Goal: Book appointment/travel/reservation

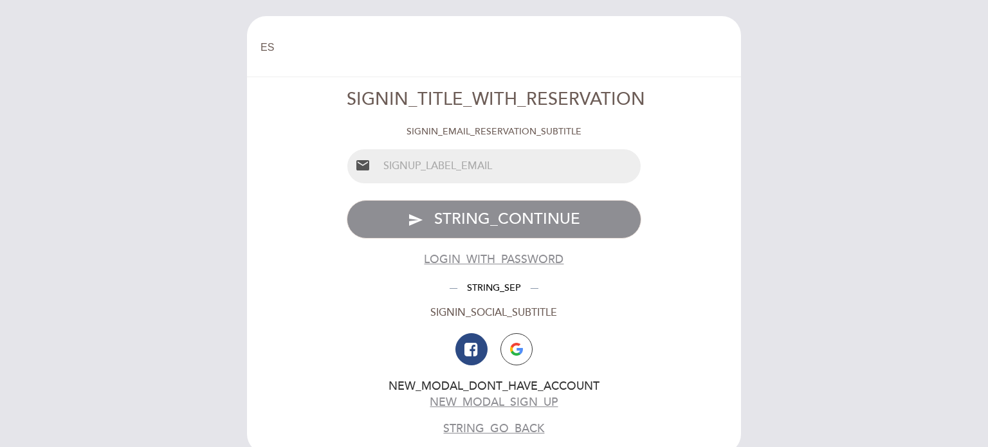
select select "es"
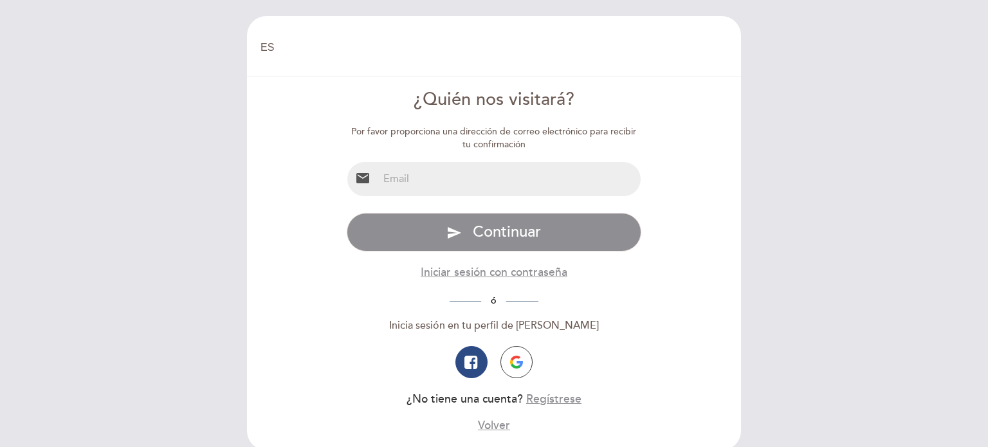
click at [502, 169] on input "email" at bounding box center [509, 179] width 263 height 34
type input "[EMAIL_ADDRESS][DOMAIN_NAME]"
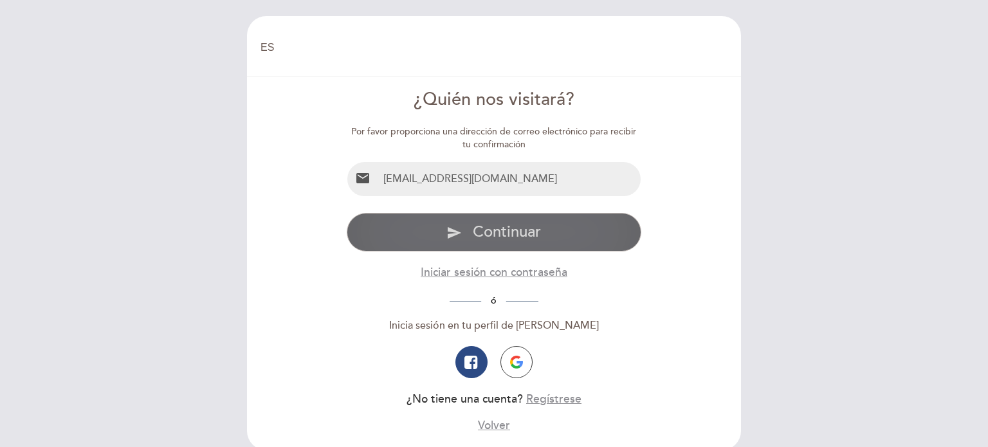
click at [509, 234] on span "Continuar" at bounding box center [507, 232] width 68 height 19
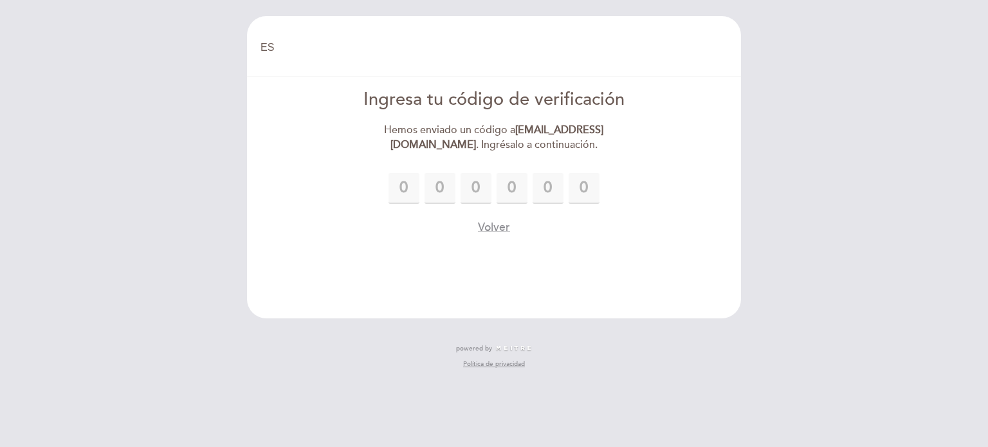
type input "2"
type input "6"
type input "7"
type input "1"
type input "0"
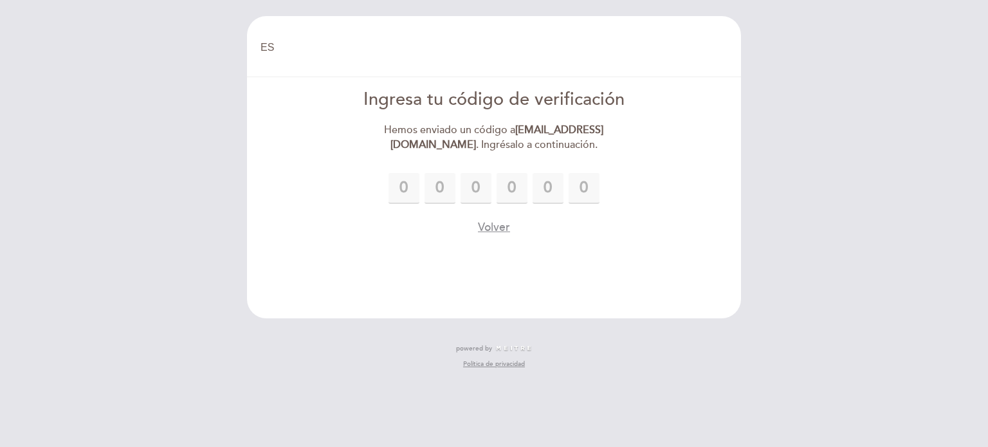
type input "4"
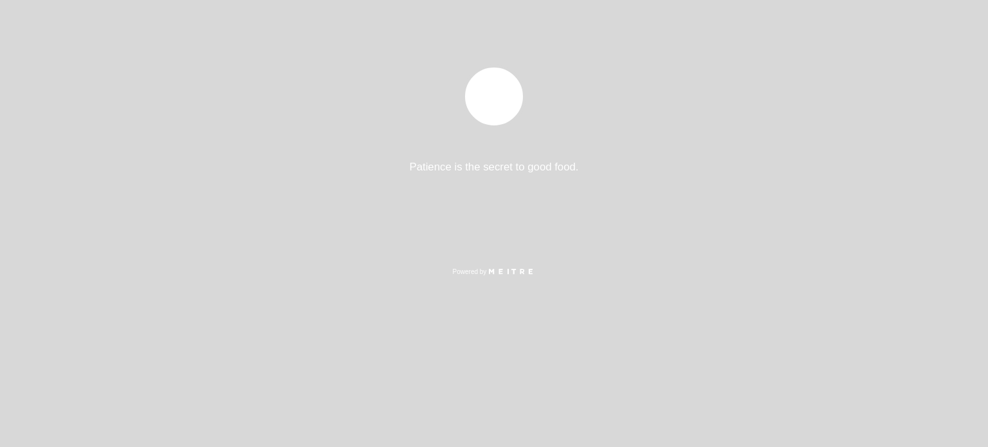
select select "es"
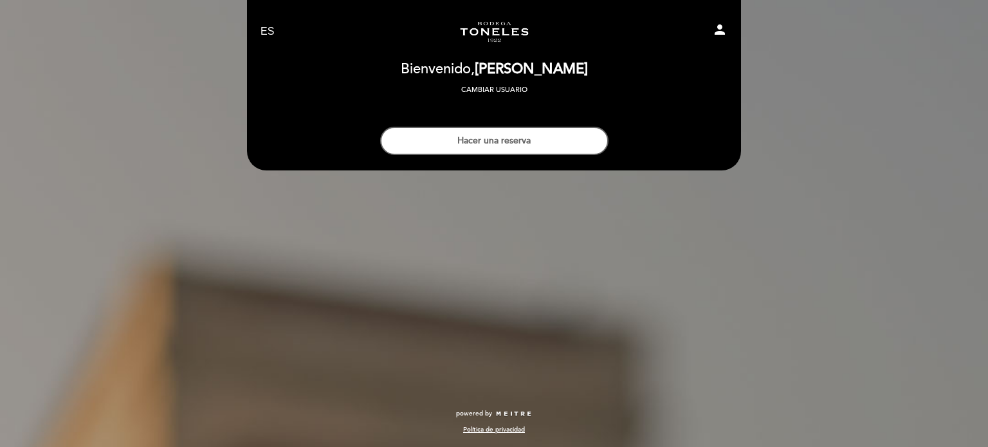
click at [557, 143] on button "Hacer una reserva" at bounding box center [494, 141] width 228 height 28
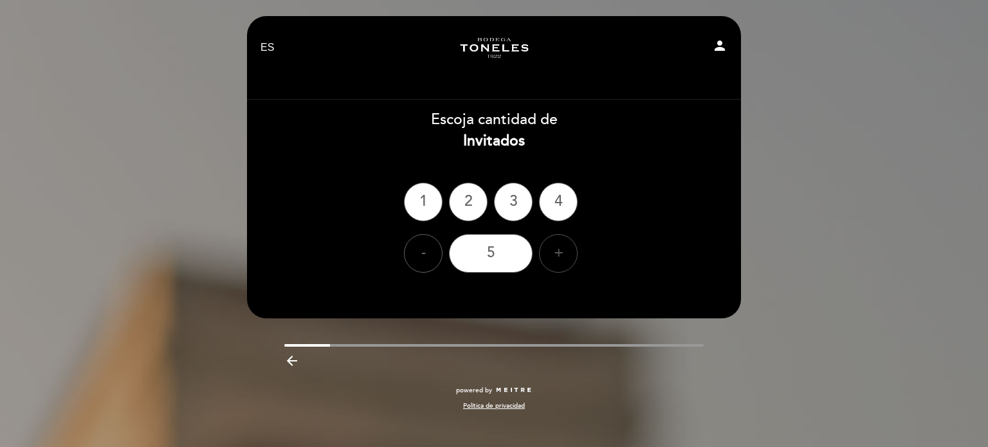
click at [564, 246] on div "+" at bounding box center [558, 253] width 39 height 39
click at [513, 248] on div "6" at bounding box center [491, 253] width 84 height 39
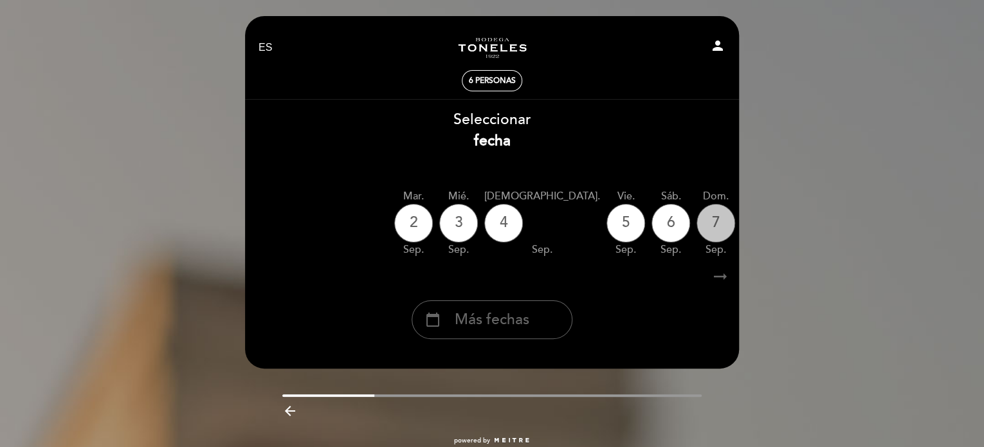
click at [697, 217] on div "7" at bounding box center [716, 223] width 39 height 39
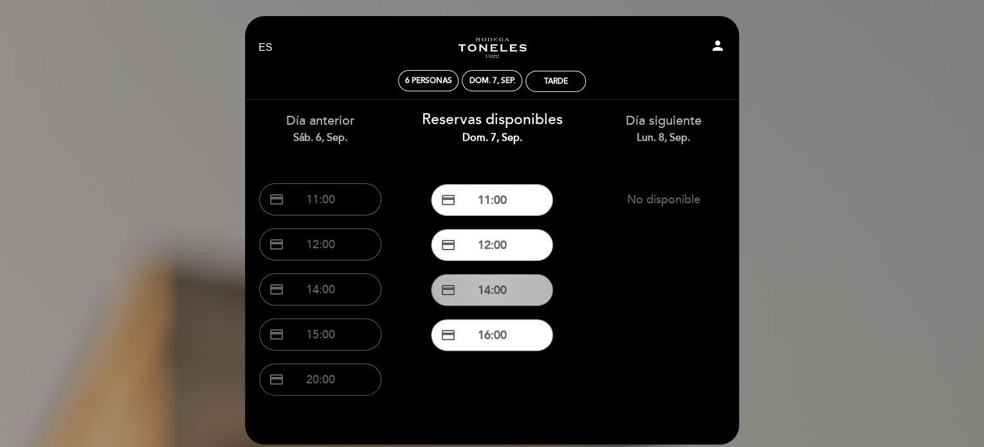
click at [512, 292] on button "credit_card 14:00" at bounding box center [492, 290] width 122 height 32
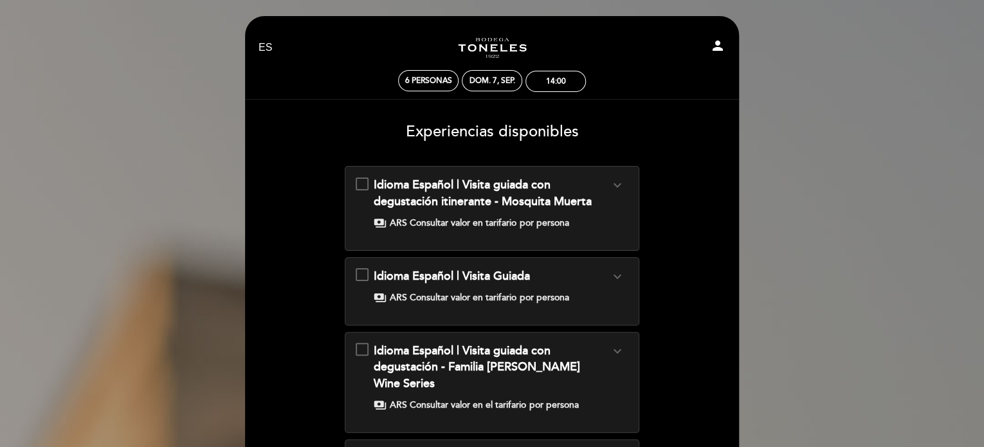
scroll to position [257, 0]
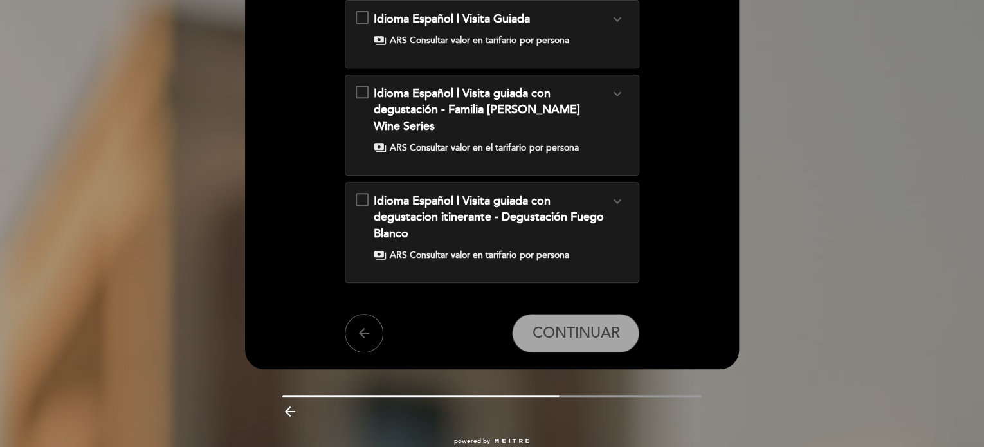
click at [499, 91] on span "Idioma Español | Visita guiada con degustación - Familia Millan Wine Series" at bounding box center [477, 109] width 206 height 47
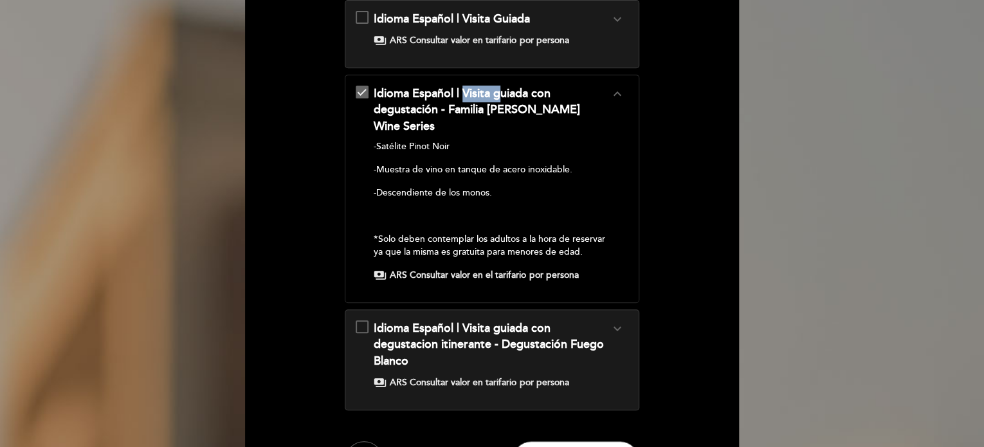
drag, startPoint x: 465, startPoint y: 90, endPoint x: 500, endPoint y: 102, distance: 36.8
click at [500, 102] on span "Idioma Español | Visita guiada con degustación - Familia Millan Wine Series" at bounding box center [477, 109] width 206 height 47
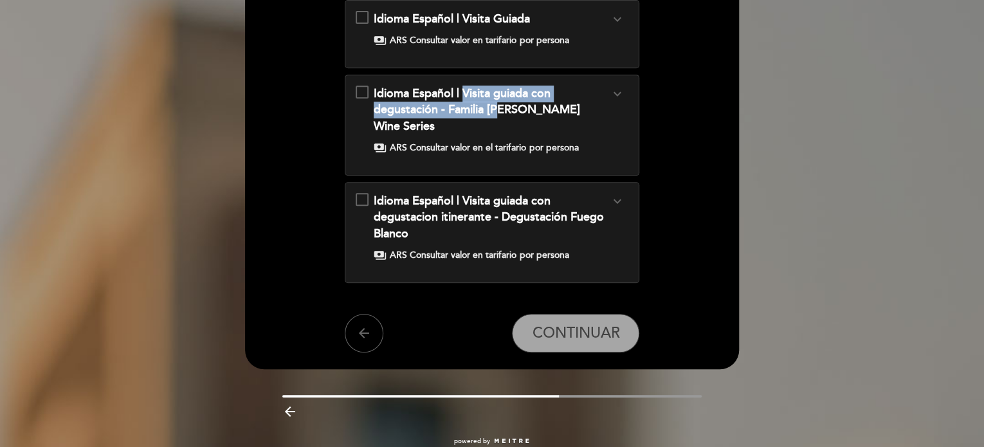
click at [502, 98] on span "Idioma Español | Visita guiada con degustación - Familia Millan Wine Series" at bounding box center [477, 109] width 206 height 47
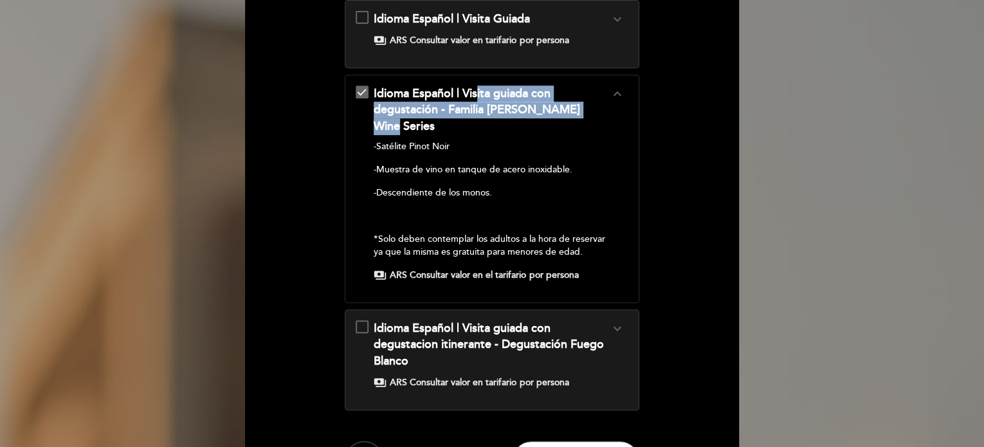
drag, startPoint x: 580, startPoint y: 110, endPoint x: 515, endPoint y: 5, distance: 123.9
click at [477, 95] on span "Idioma Español | Visita guiada con degustación - Familia Millan Wine Series" at bounding box center [477, 109] width 206 height 47
